Goal: Download file/media

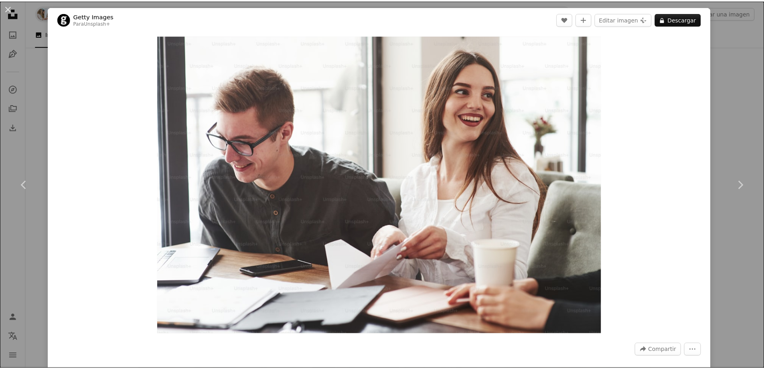
scroll to position [762, 0]
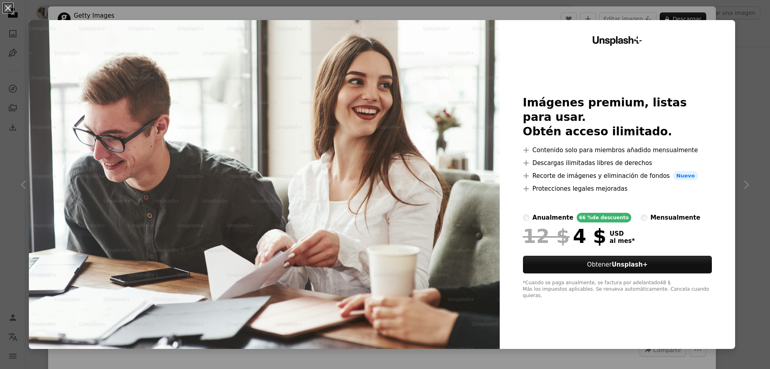
click at [754, 116] on div "An X shape Unsplash+ Imágenes premium, listas para usar. Obtén acceso ilimitado…" at bounding box center [385, 184] width 770 height 369
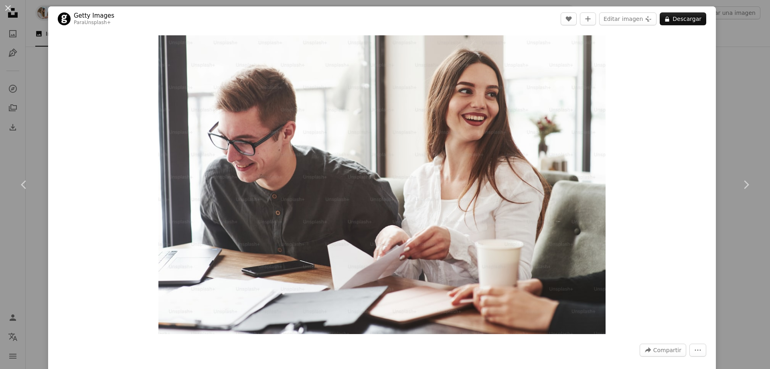
click at [748, 97] on div "An X shape Chevron left Chevron right Getty Images Para Unsplash+ A heart A plu…" at bounding box center [385, 184] width 770 height 369
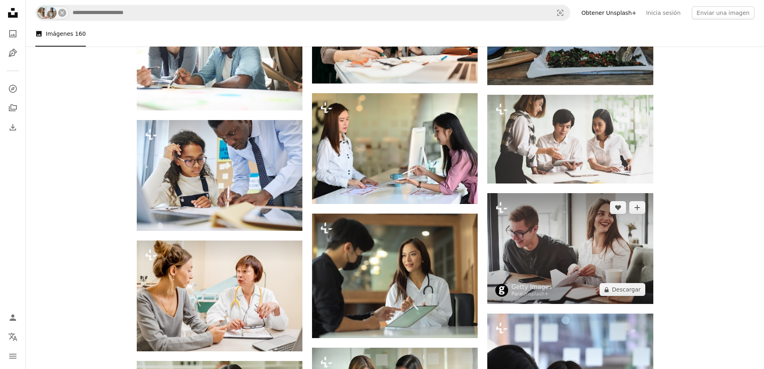
scroll to position [602, 0]
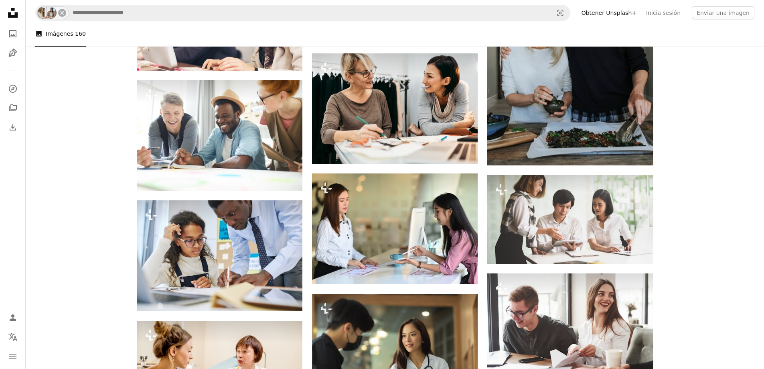
click at [12, 11] on icon "Unsplash logo Página de inicio de Unsplash" at bounding box center [13, 13] width 16 height 16
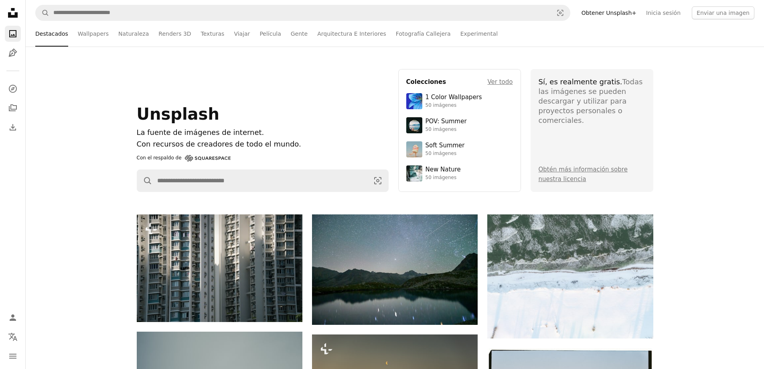
click at [288, 36] on ul "Destacados Wallpapers Naturaleza Renders 3D Texturas Viajar Película Gente Arqu…" at bounding box center [416, 34] width 677 height 26
click at [291, 33] on link "Gente" at bounding box center [299, 34] width 17 height 26
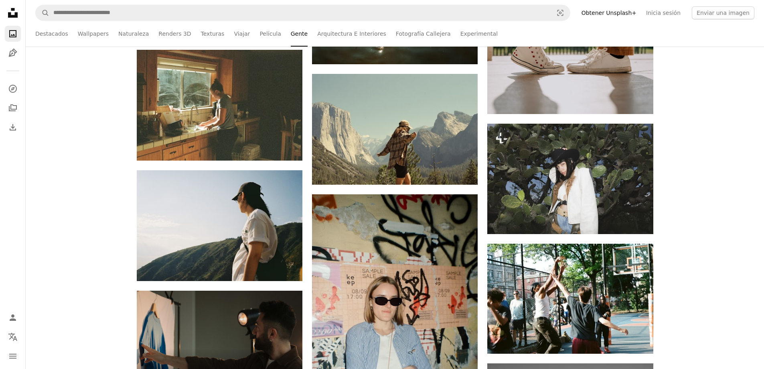
scroll to position [2046, 0]
